Goal: Task Accomplishment & Management: Use online tool/utility

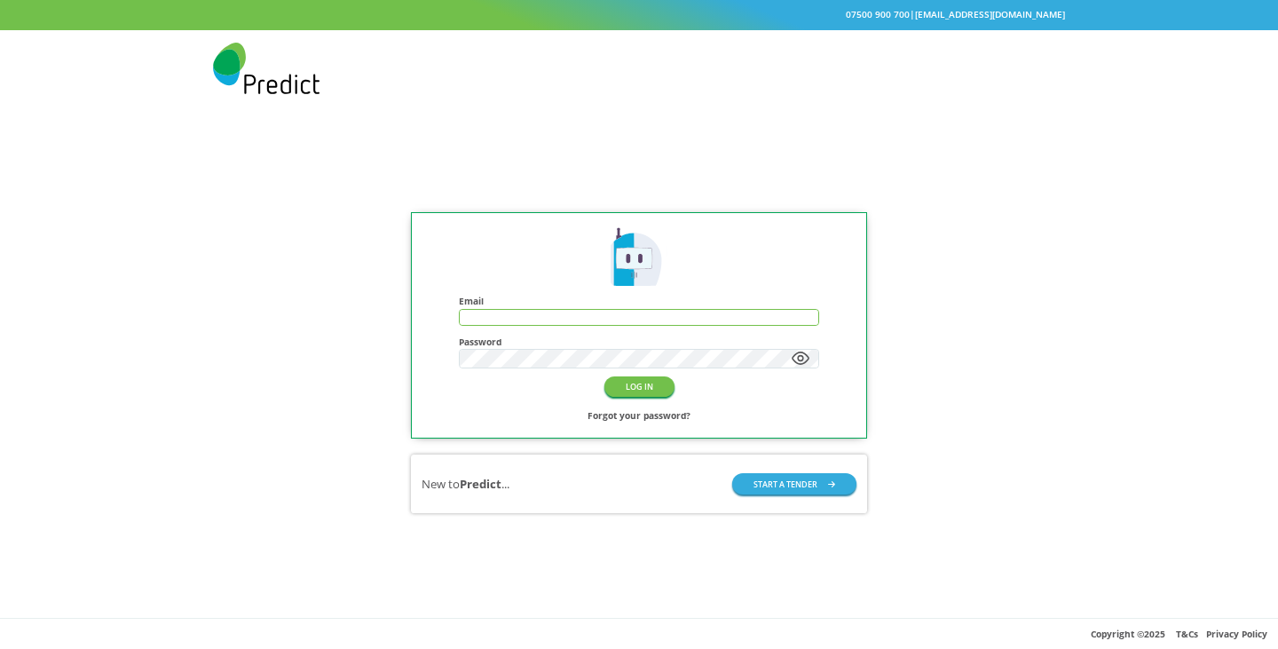
click at [558, 314] on input "text" at bounding box center [639, 317] width 358 height 15
type input "**********"
click at [604, 376] on button "LOG IN" at bounding box center [639, 386] width 70 height 20
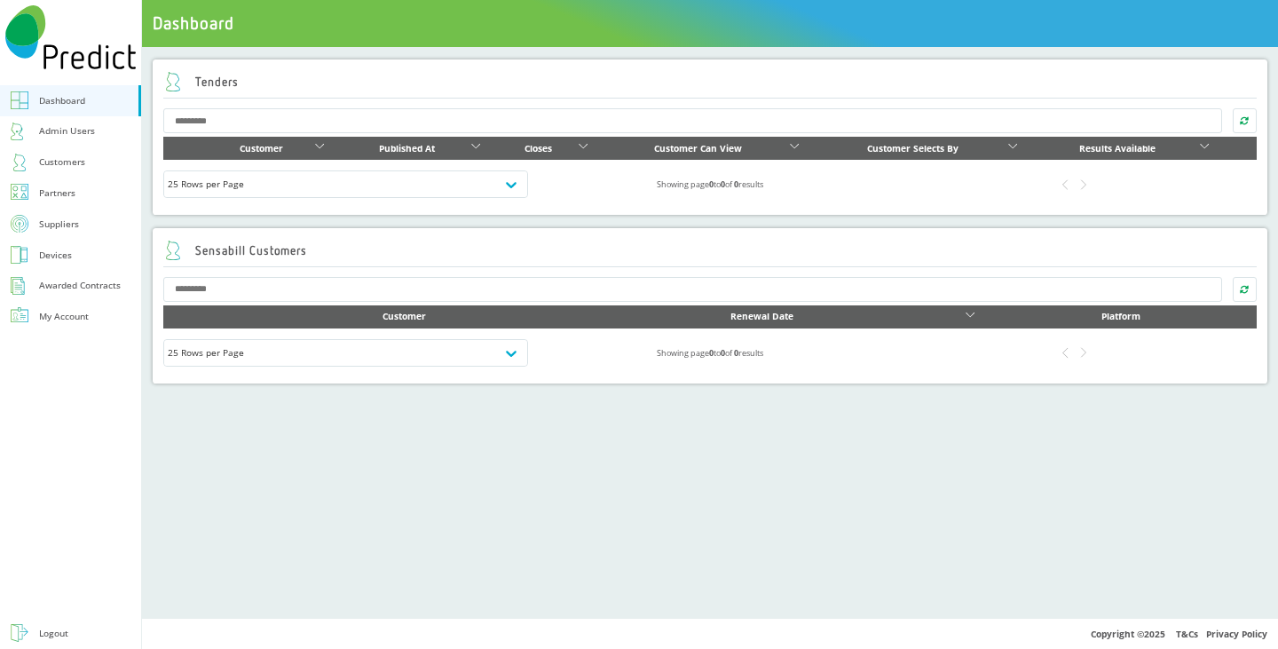
click at [50, 162] on div "Customers" at bounding box center [62, 161] width 46 height 17
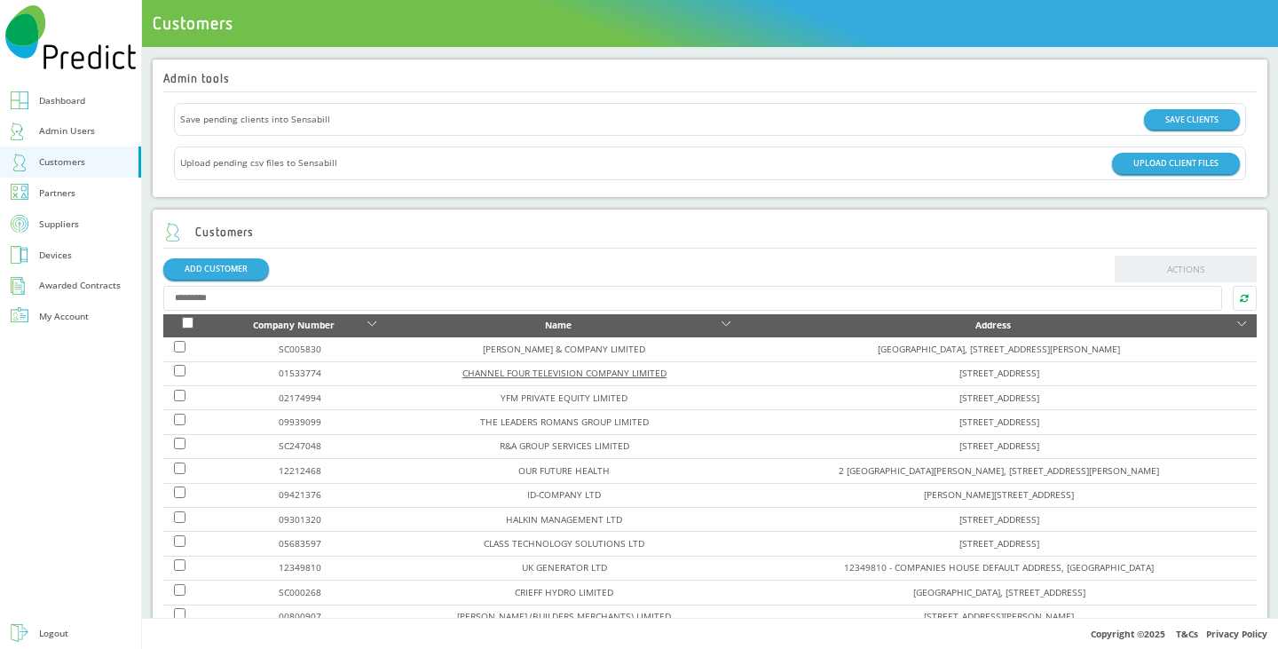
click at [490, 372] on link "CHANNEL FOUR TELEVISION COMPANY LIMITED" at bounding box center [564, 372] width 204 height 12
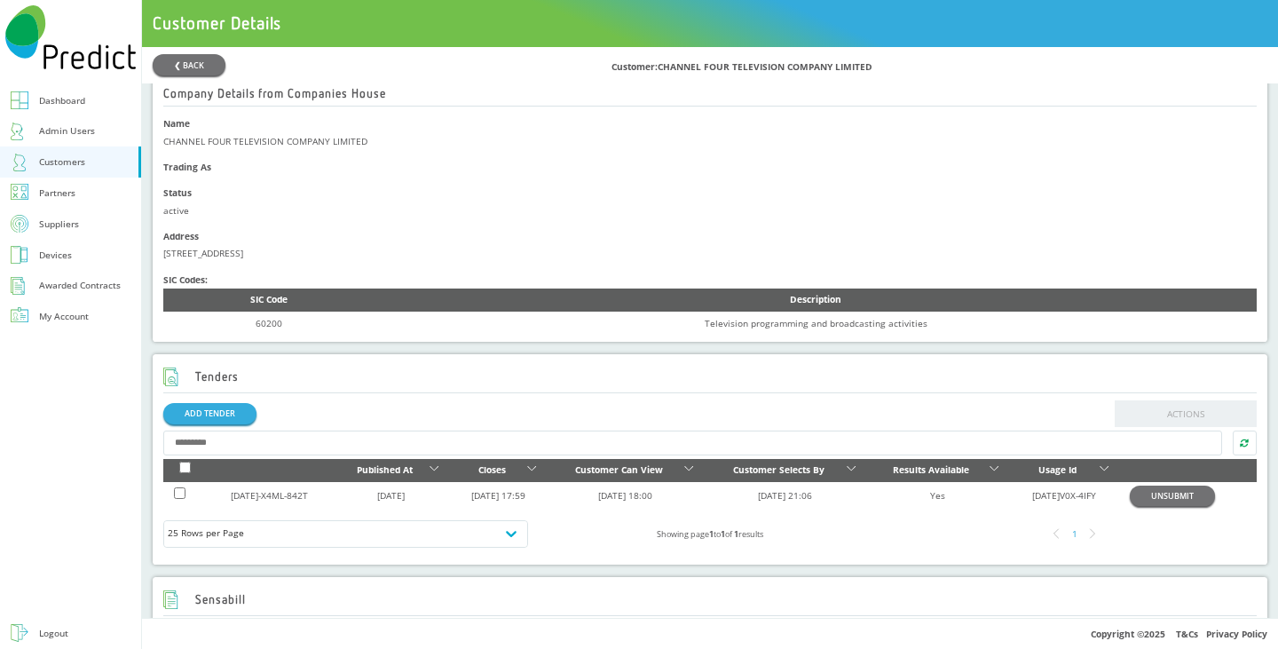
scroll to position [355, 0]
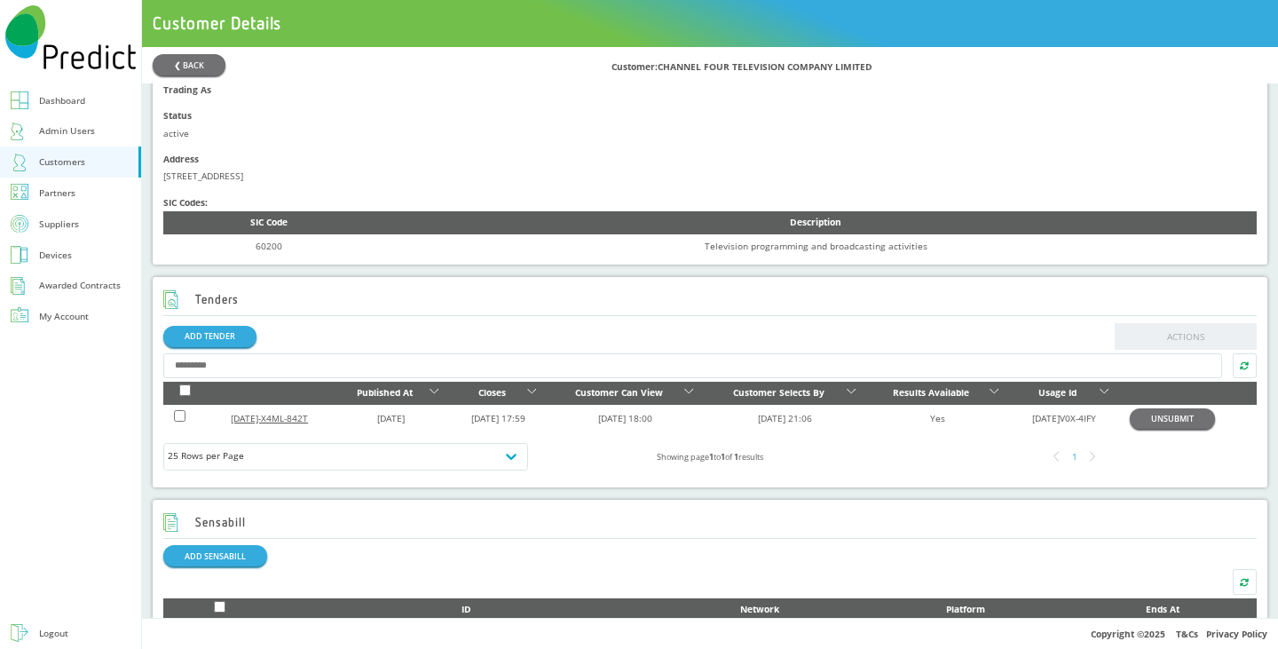
click at [278, 424] on link "[DATE]-X4ML-842T" at bounding box center [269, 418] width 77 height 12
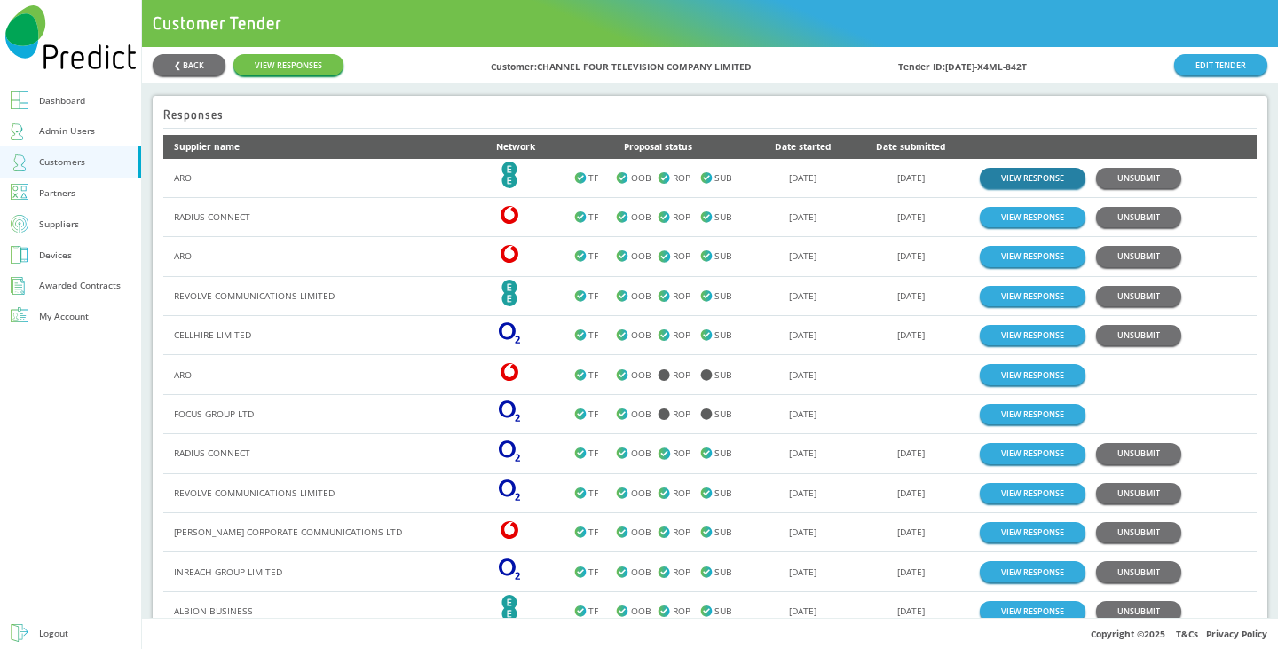
click at [1032, 172] on link "VIEW RESPONSE" at bounding box center [1033, 178] width 106 height 20
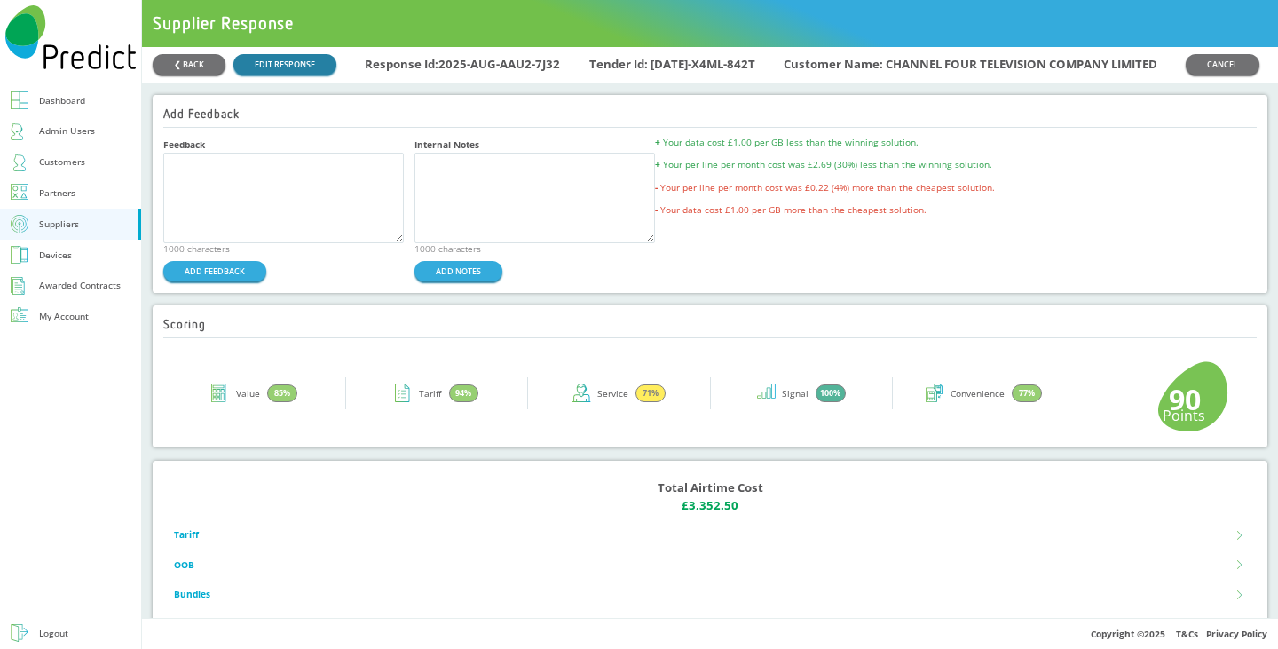
click at [298, 64] on link "EDIT RESPONSE" at bounding box center [284, 64] width 103 height 20
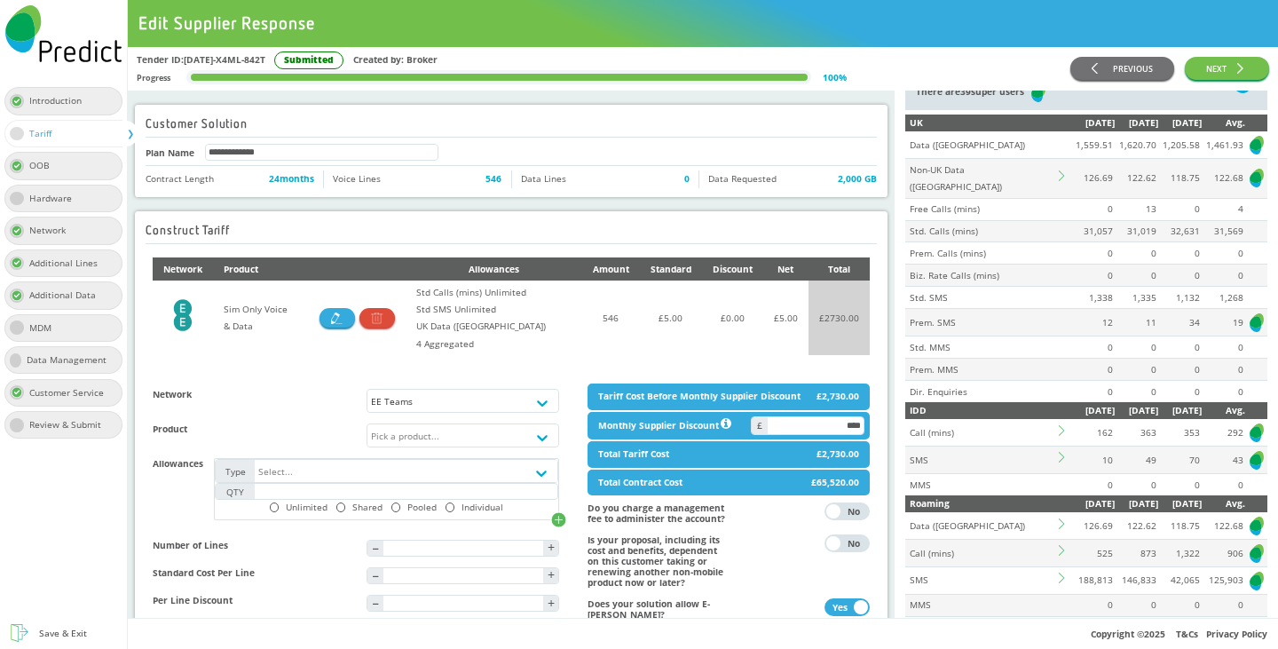
scroll to position [177, 0]
